Goal: Task Accomplishment & Management: Use online tool/utility

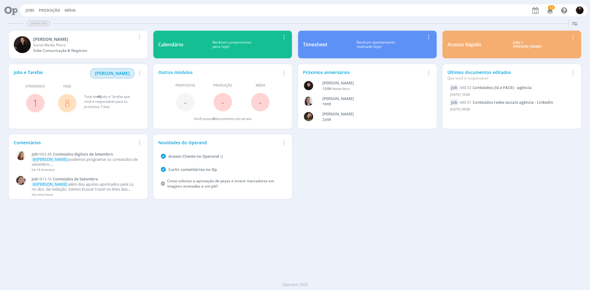
click at [121, 73] on span "[PERSON_NAME]" at bounding box center [112, 73] width 35 height 6
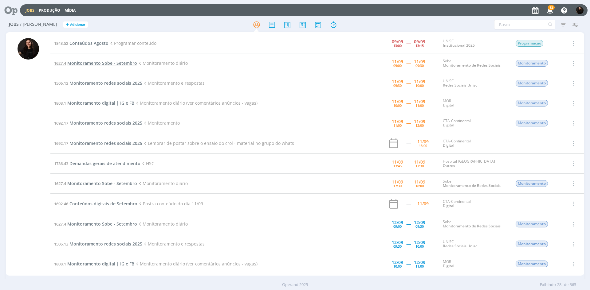
click at [117, 63] on span "Monitoramento Sobe - Setembro" at bounding box center [102, 63] width 70 height 6
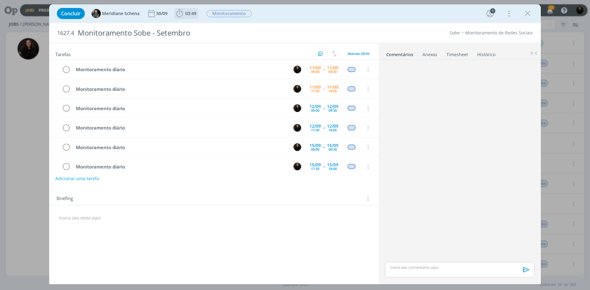
click at [176, 13] on icon "dialog" at bounding box center [179, 13] width 9 height 9
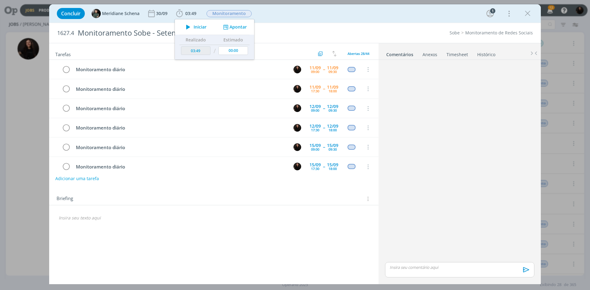
click at [303, 18] on div "Concluir Meridiane Schena [DATE] 03:49 Iniciar Apontar Data * [DATE] Horas * 00…" at bounding box center [295, 13] width 482 height 15
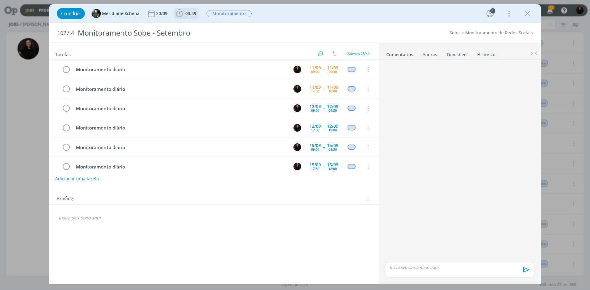
drag, startPoint x: 180, startPoint y: 16, endPoint x: 183, endPoint y: 17, distance: 3.2
click at [180, 16] on icon "dialog" at bounding box center [179, 13] width 9 height 9
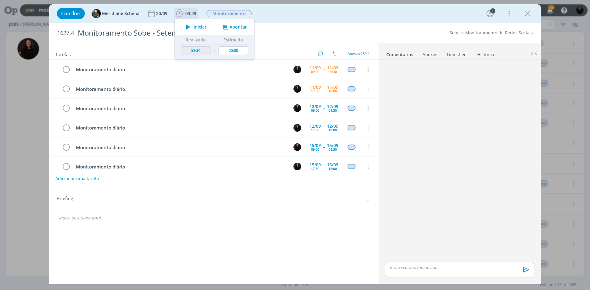
click at [240, 27] on button "Apontar" at bounding box center [235, 27] width 26 height 6
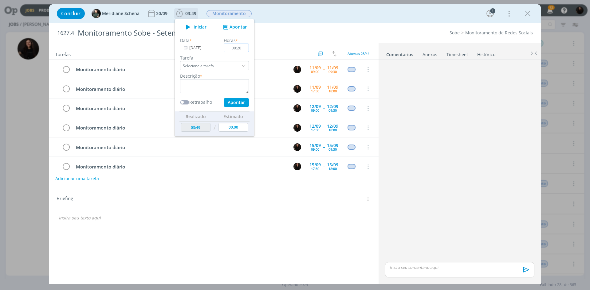
type input "00:20"
click at [229, 94] on div "Data * [DATE] Horas * 00:20 Tarefa Selecione a tarefa Descrição * Retrabalho Ap…" at bounding box center [214, 72] width 75 height 70
click at [225, 85] on textarea "dialog" at bounding box center [214, 86] width 69 height 14
type textarea "monitoramento diário"
click at [229, 100] on button "Apontar" at bounding box center [236, 102] width 25 height 9
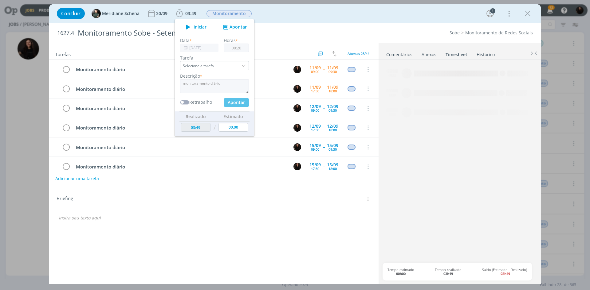
click at [434, 4] on div "Concluir Meridiane Schena [DATE] 03:49 Iniciar Apontar Data * [DATE] Horas * 00…" at bounding box center [295, 145] width 590 height 290
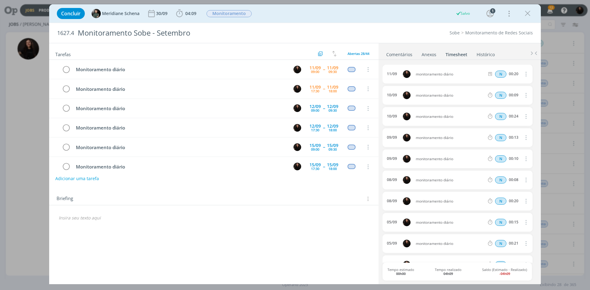
click at [533, 12] on div "Concluir Meridiane Schena [DATE] 04:09 Iniciar Apontar Data * [DATE] Horas * 00…" at bounding box center [295, 13] width 482 height 15
click at [527, 16] on icon "dialog" at bounding box center [527, 13] width 9 height 9
click at [550, 8] on div at bounding box center [295, 145] width 590 height 290
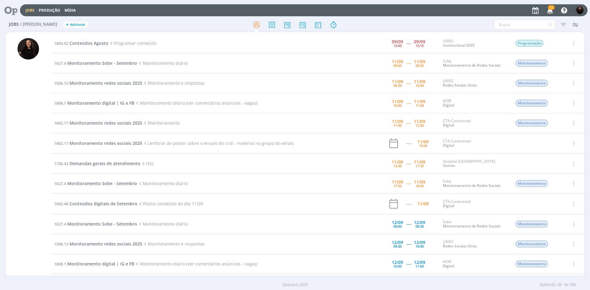
click at [549, 10] on span "12" at bounding box center [551, 7] width 7 height 5
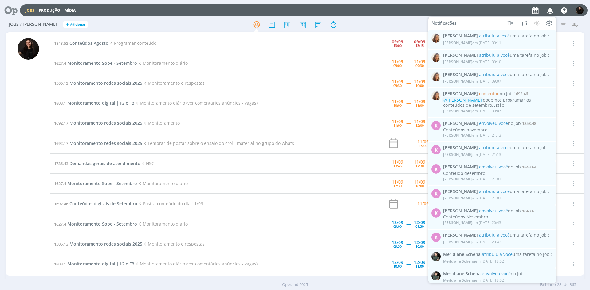
click at [547, 9] on icon "button" at bounding box center [550, 10] width 11 height 10
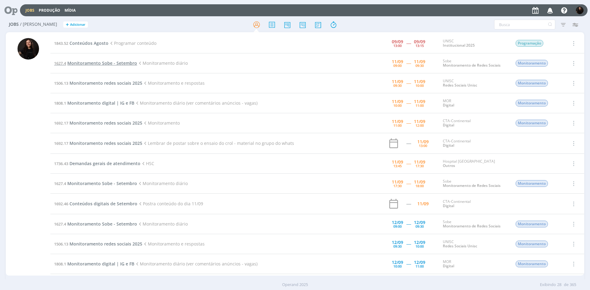
click at [109, 65] on span "Monitoramento Sobe - Setembro" at bounding box center [102, 63] width 70 height 6
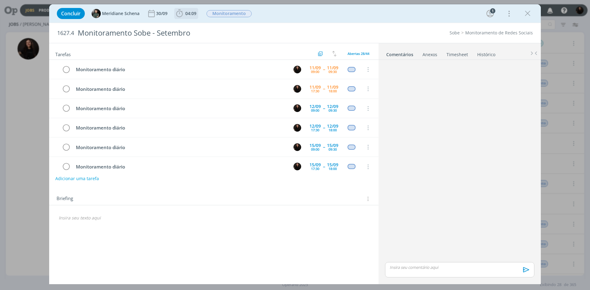
click at [177, 15] on icon "dialog" at bounding box center [179, 13] width 9 height 9
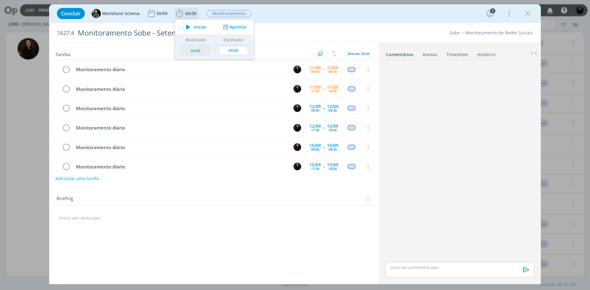
click at [198, 29] on span "Iniciar" at bounding box center [200, 27] width 13 height 4
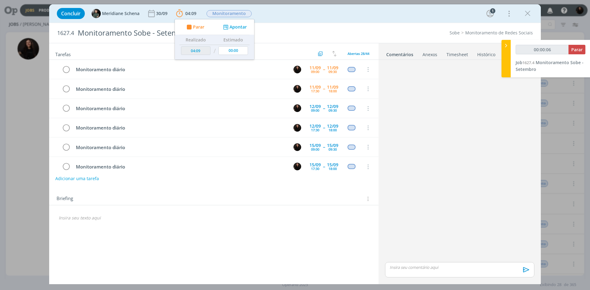
type input "00:00:07"
click at [507, 47] on icon at bounding box center [506, 45] width 6 height 6
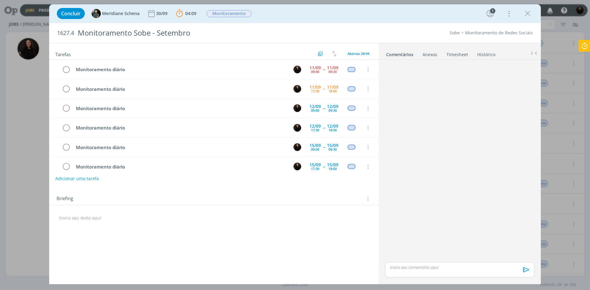
click at [585, 45] on icon at bounding box center [584, 46] width 11 height 12
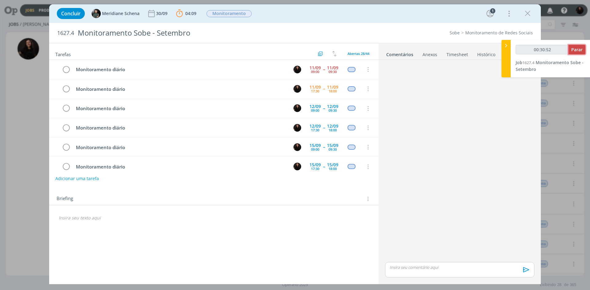
click at [572, 49] on span "Parar" at bounding box center [576, 50] width 11 height 6
type input "00:31:00"
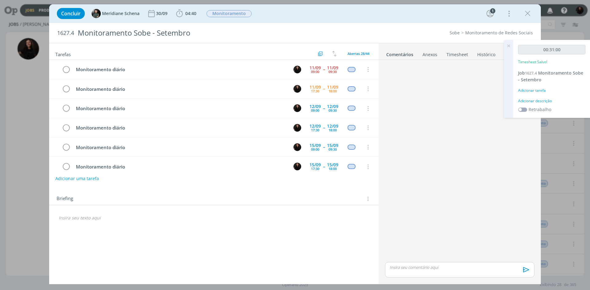
click at [529, 100] on div "Adicionar descrição" at bounding box center [551, 101] width 67 height 6
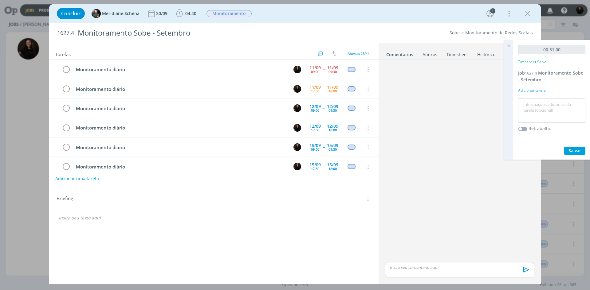
click at [538, 116] on textarea at bounding box center [552, 111] width 64 height 22
type textarea "monitoramento diário"
click at [579, 152] on span "Salvar" at bounding box center [574, 151] width 13 height 6
click at [509, 48] on icon at bounding box center [508, 46] width 11 height 12
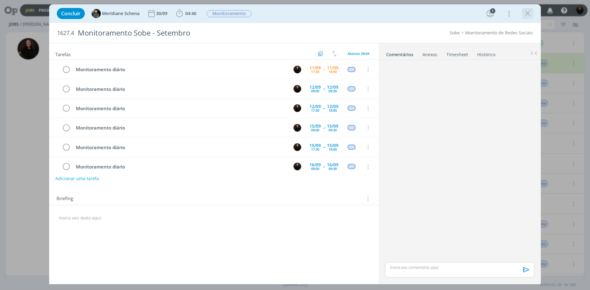
click at [524, 13] on icon "dialog" at bounding box center [527, 13] width 9 height 9
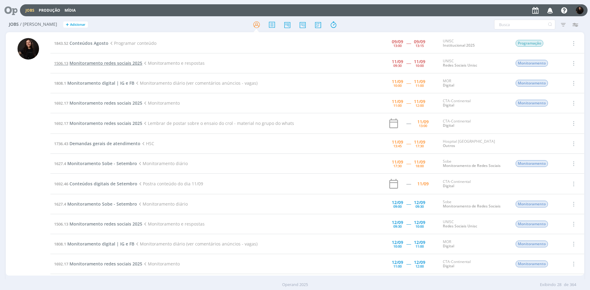
click at [113, 61] on span "Monitoramento redes sociais 2025" at bounding box center [105, 63] width 73 height 6
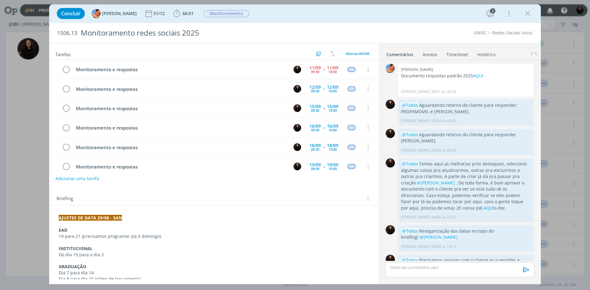
scroll to position [22, 0]
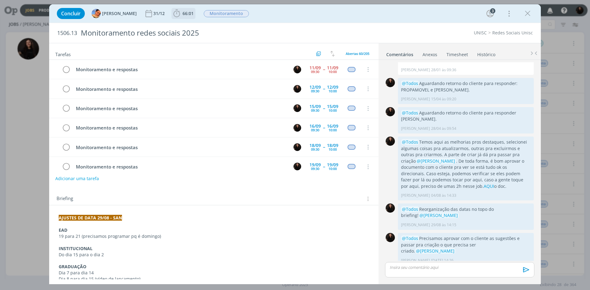
click at [175, 13] on icon "dialog" at bounding box center [176, 13] width 9 height 9
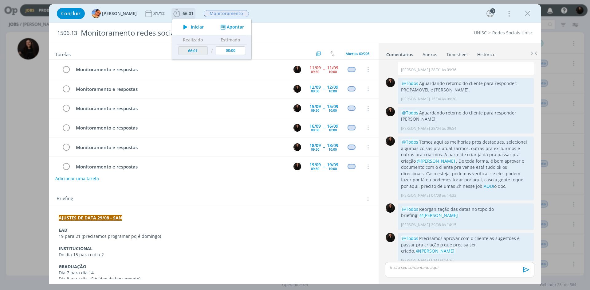
click at [230, 27] on button "Apontar" at bounding box center [232, 27] width 26 height 6
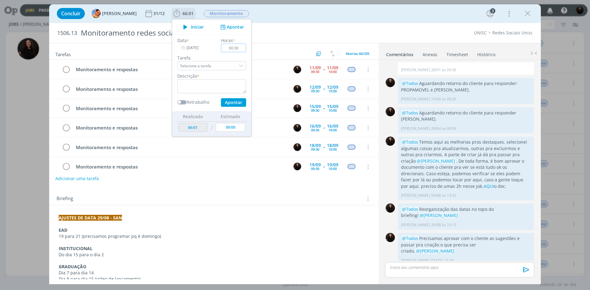
type input "00:30"
click at [219, 94] on div "Data * [DATE] Horas * 00:30 Tarefa Selecione a tarefa Descrição * Retrabalho Ap…" at bounding box center [211, 72] width 75 height 70
click at [218, 87] on textarea "dialog" at bounding box center [211, 86] width 69 height 14
type textarea "monitoramento diário"
click at [227, 104] on button "Apontar" at bounding box center [233, 102] width 25 height 9
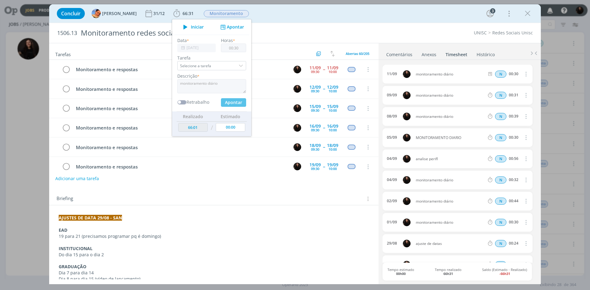
type input "00:00"
type input "66:31"
click at [201, 87] on textarea "dialog" at bounding box center [211, 86] width 69 height 14
type textarea "monitoramento diário"
click at [360, 13] on div "Concluir [PERSON_NAME] 31/12 66:31 Iniciar Apontar Data * [DATE] Horas * 00:00 …" at bounding box center [295, 13] width 482 height 15
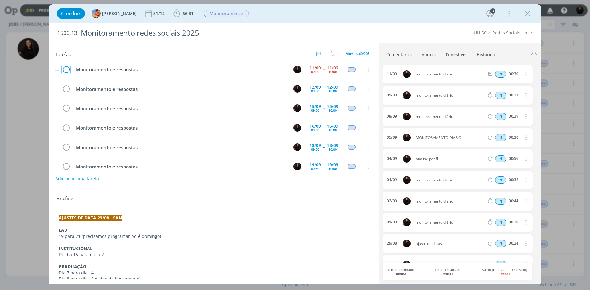
click at [65, 72] on icon "dialog" at bounding box center [66, 69] width 9 height 9
click at [527, 13] on icon "dialog" at bounding box center [527, 13] width 9 height 9
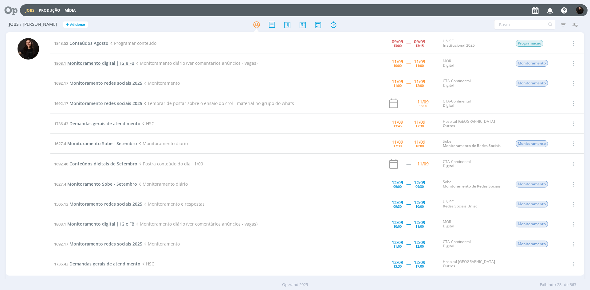
click at [116, 63] on span "Monitoramento digital | IG e FB" at bounding box center [100, 63] width 67 height 6
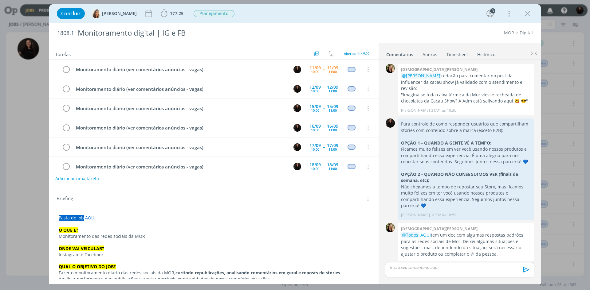
scroll to position [596, 0]
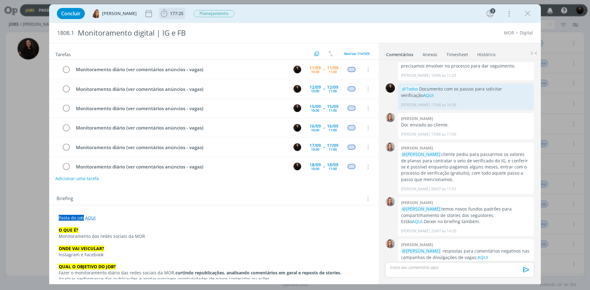
click at [161, 14] on icon "dialog" at bounding box center [164, 14] width 6 height 8
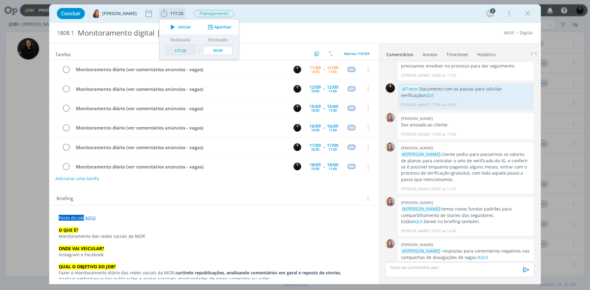
click at [169, 29] on icon "dialog" at bounding box center [172, 27] width 11 height 8
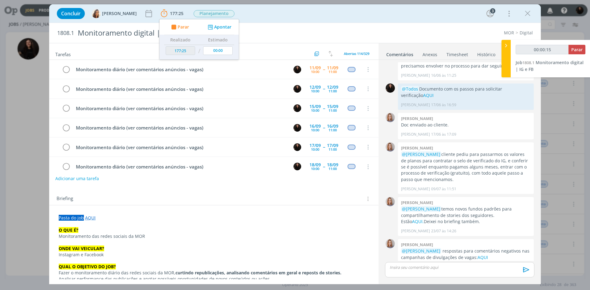
type input "00:00:16"
click at [508, 49] on div at bounding box center [505, 58] width 9 height 37
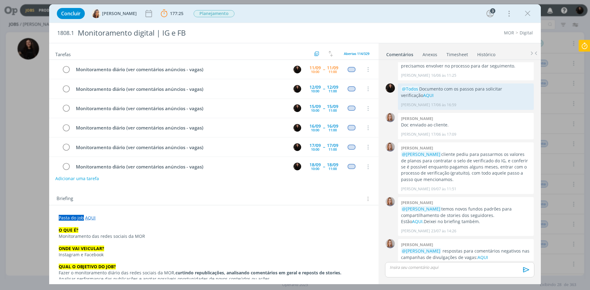
click at [582, 43] on icon at bounding box center [584, 46] width 11 height 12
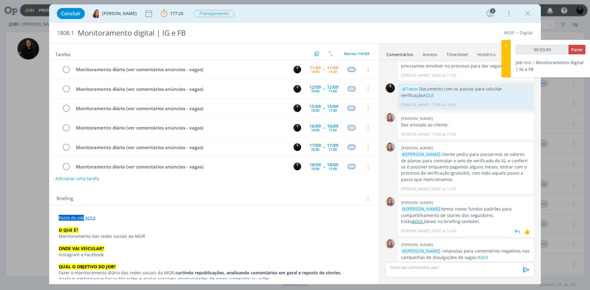
click at [424, 219] on link "AQUI." at bounding box center [418, 222] width 12 height 6
type input "00:39:18"
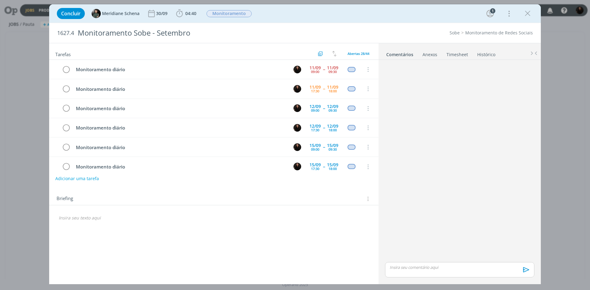
click at [460, 55] on link "Timesheet" at bounding box center [457, 53] width 22 height 9
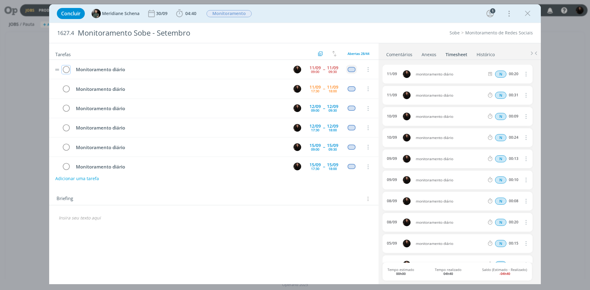
click at [66, 70] on icon "dialog" at bounding box center [66, 69] width 9 height 9
click at [524, 75] on icon "dialog" at bounding box center [525, 73] width 7 height 7
click at [431, 36] on div "Sobe Monitoramento de Redes Sociais" at bounding box center [435, 33] width 201 height 6
click at [522, 96] on icon "dialog" at bounding box center [525, 95] width 7 height 7
click at [506, 107] on link "Excluir" at bounding box center [508, 106] width 49 height 10
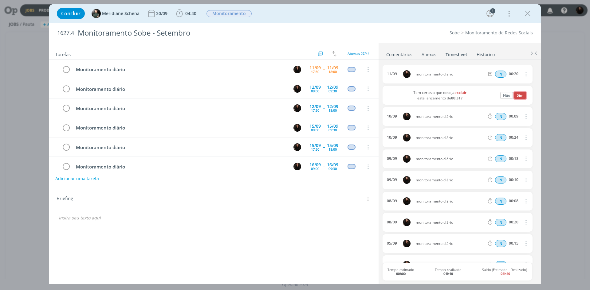
click at [518, 96] on button "Sim" at bounding box center [520, 95] width 12 height 7
click at [394, 52] on link "Comentários" at bounding box center [399, 53] width 27 height 9
